Goal: Find contact information: Obtain details needed to contact an individual or organization

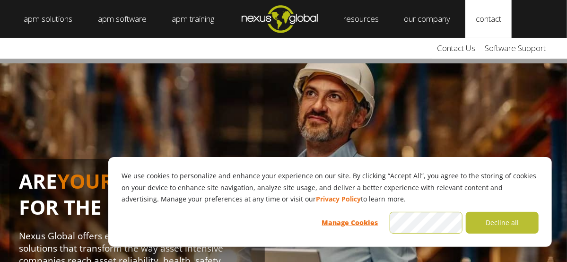
click at [488, 18] on link "contact" at bounding box center [488, 19] width 46 height 38
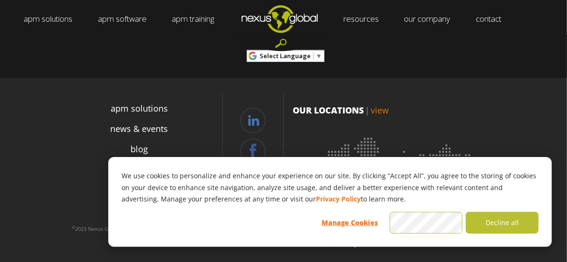
scroll to position [491, 0]
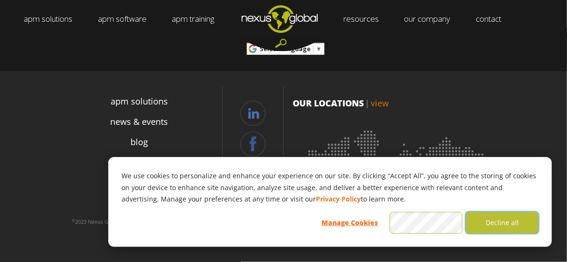
click at [495, 212] on button "Decline all" at bounding box center [501, 223] width 73 height 22
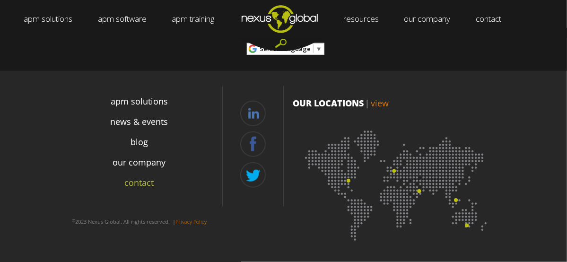
click at [146, 185] on link "contact" at bounding box center [139, 182] width 29 height 13
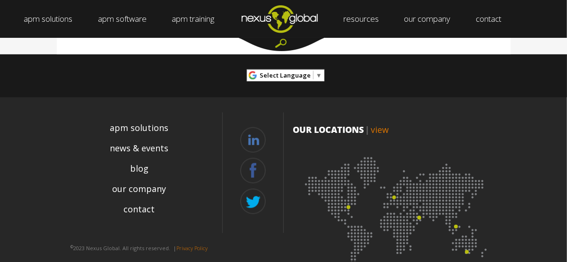
scroll to position [491, 0]
